Goal: Task Accomplishment & Management: Manage account settings

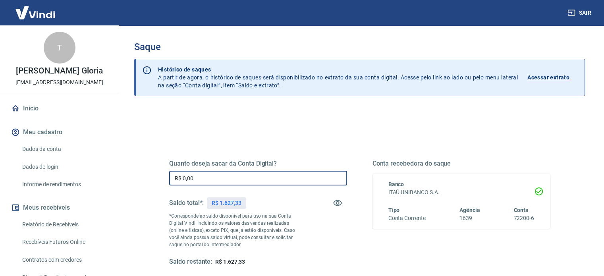
click at [239, 175] on input "R$ 0,00" at bounding box center [258, 178] width 178 height 15
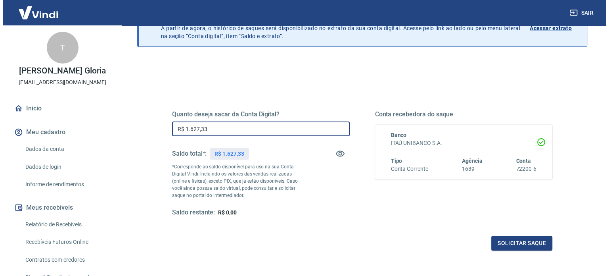
scroll to position [116, 0]
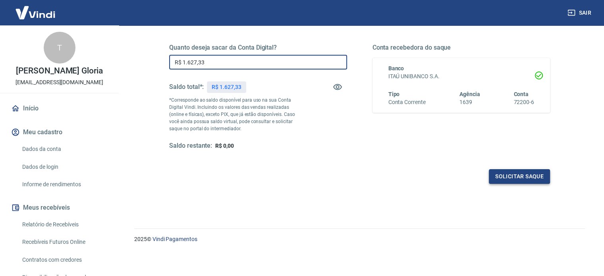
type input "R$ 1.627,33"
click at [504, 179] on button "Solicitar saque" at bounding box center [518, 176] width 61 height 15
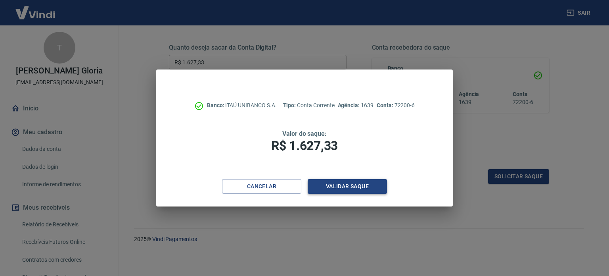
click at [330, 185] on button "Validar saque" at bounding box center [347, 186] width 79 height 15
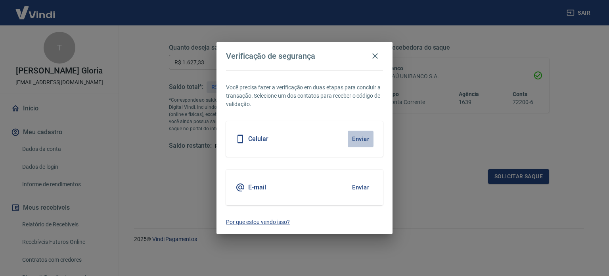
click at [368, 138] on button "Enviar" at bounding box center [361, 139] width 26 height 17
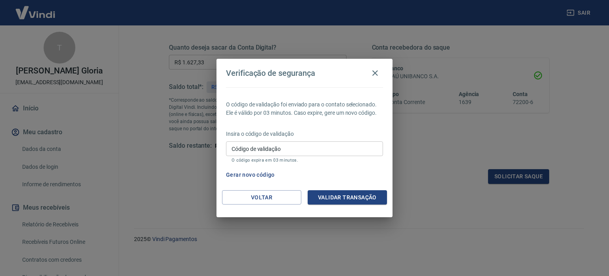
click at [328, 144] on input "Código de validação" at bounding box center [304, 148] width 157 height 15
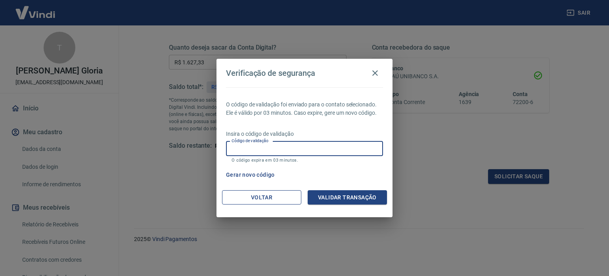
click at [277, 191] on button "Voltar" at bounding box center [261, 197] width 79 height 15
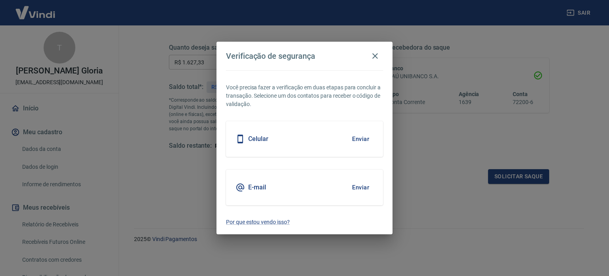
click at [361, 183] on button "Enviar" at bounding box center [361, 187] width 26 height 17
click at [362, 188] on button "Enviar" at bounding box center [361, 187] width 26 height 17
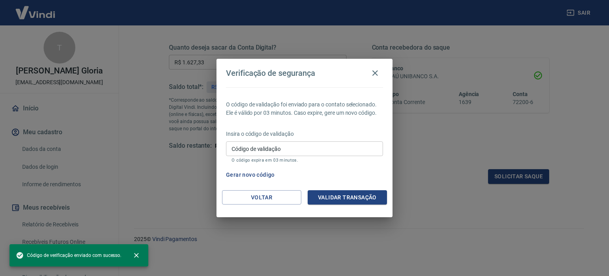
click at [263, 150] on input "Código de validação" at bounding box center [304, 148] width 157 height 15
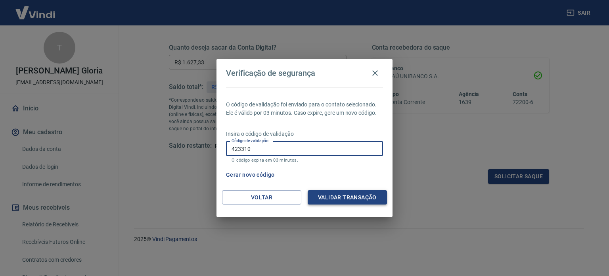
type input "423310"
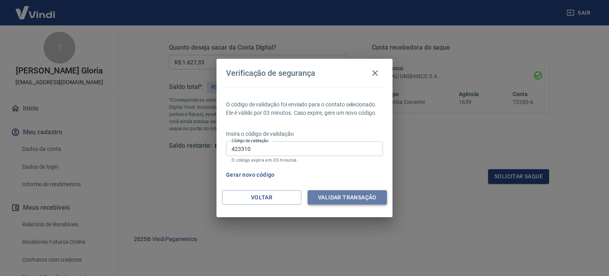
click at [343, 200] on button "Validar transação" at bounding box center [347, 197] width 79 height 15
